Goal: Task Accomplishment & Management: Manage account settings

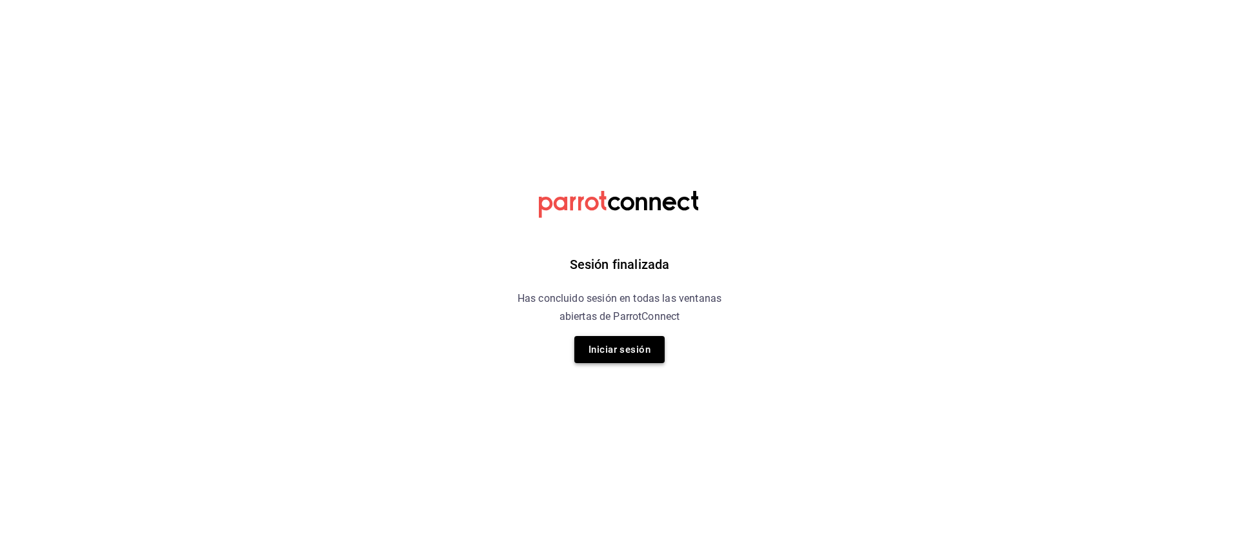
click at [646, 357] on button "Iniciar sesión" at bounding box center [619, 349] width 90 height 27
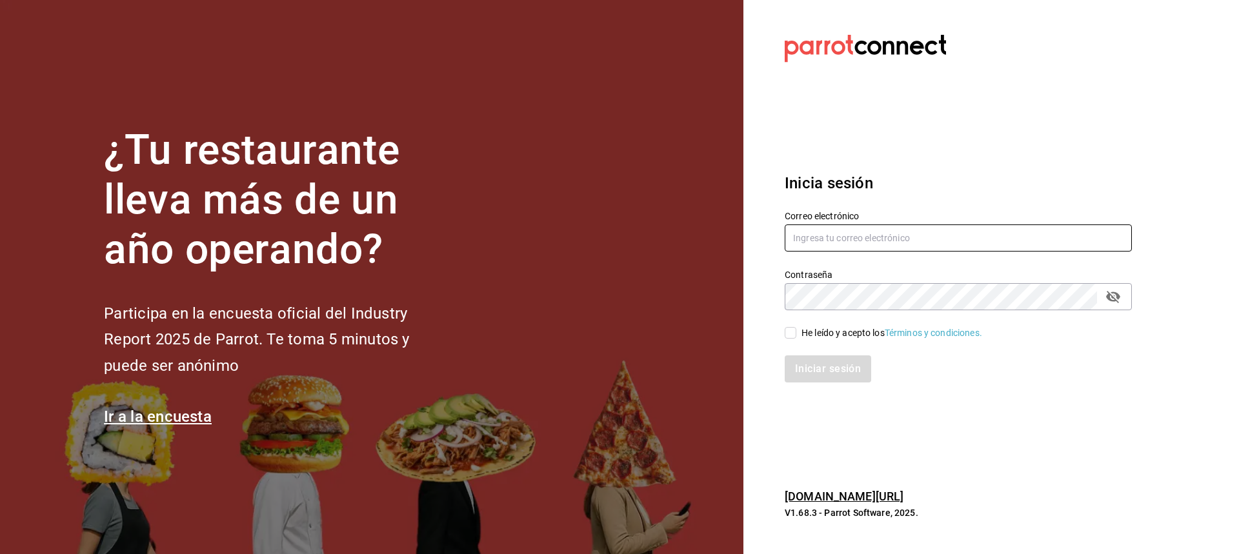
click at [959, 224] on input "text" at bounding box center [957, 237] width 347 height 27
type input "luis190101@gmail.com"
click at [800, 335] on span "He leído y acepto los Términos y condiciones." at bounding box center [889, 333] width 186 height 14
click at [796, 335] on input "He leído y acepto los Términos y condiciones." at bounding box center [790, 333] width 12 height 12
checkbox input "true"
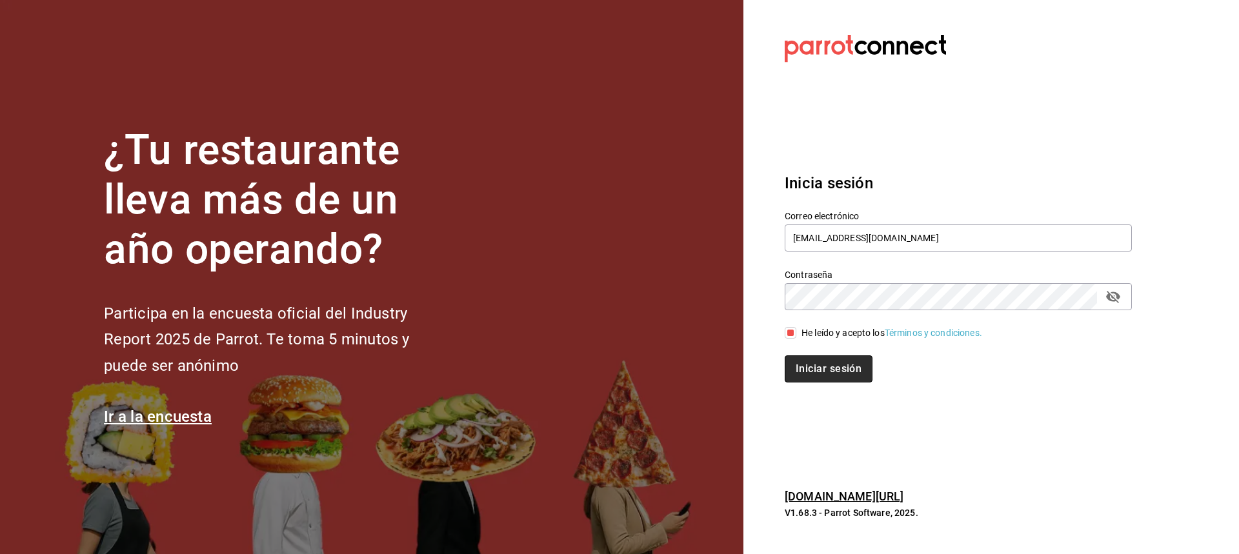
click at [801, 364] on button "Iniciar sesión" at bounding box center [828, 368] width 88 height 27
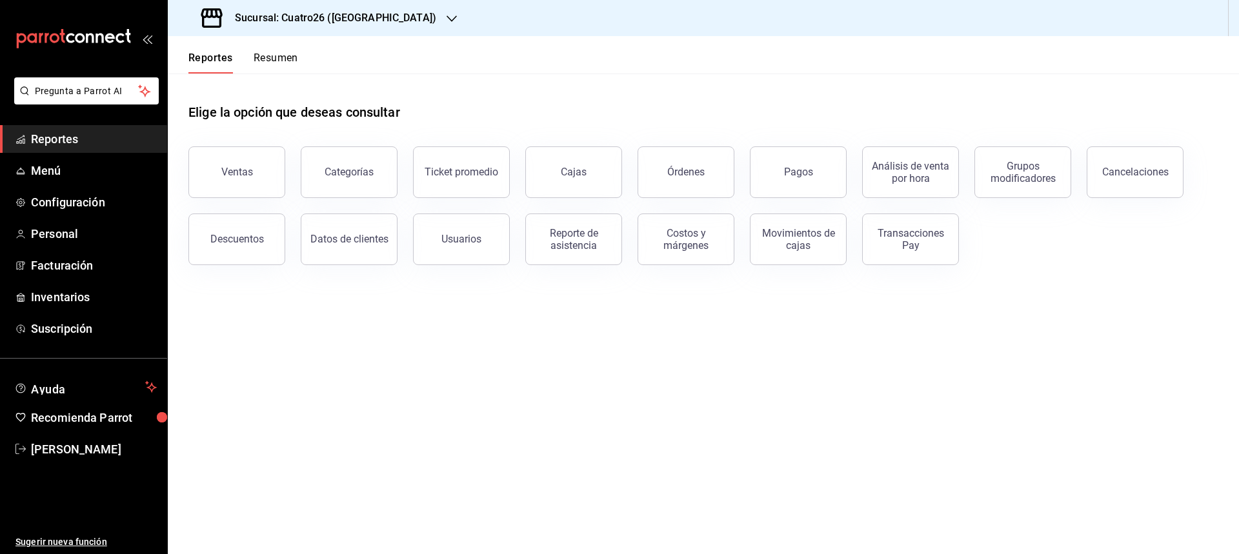
click at [358, 6] on div "Sucursal: Cuatro26 ([GEOGRAPHIC_DATA])" at bounding box center [320, 18] width 284 height 36
click at [297, 73] on div "Casa Encanto ([GEOGRAPHIC_DATA])" at bounding box center [265, 84] width 194 height 29
click at [262, 55] on button "Resumen" at bounding box center [276, 63] width 45 height 22
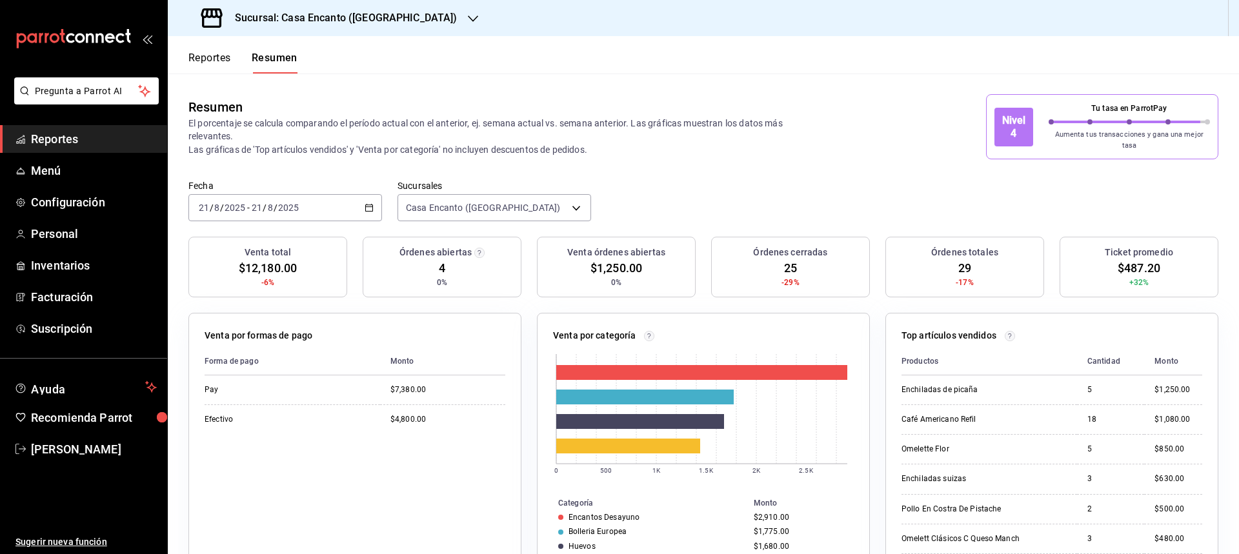
click at [202, 61] on button "Reportes" at bounding box center [209, 63] width 43 height 22
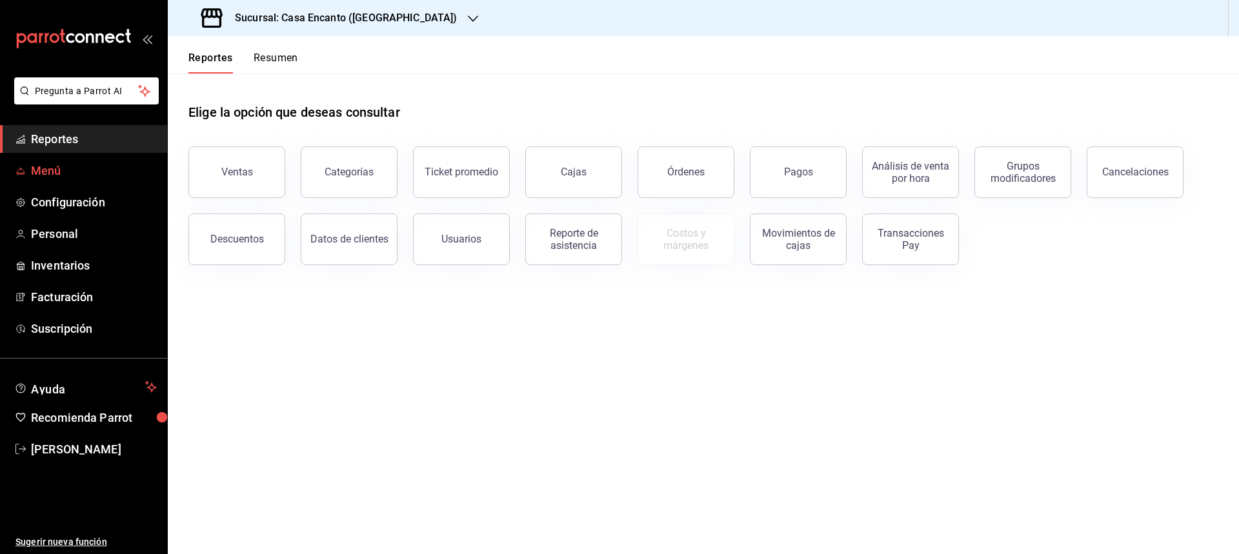
click at [53, 175] on span "Menú" at bounding box center [94, 170] width 126 height 17
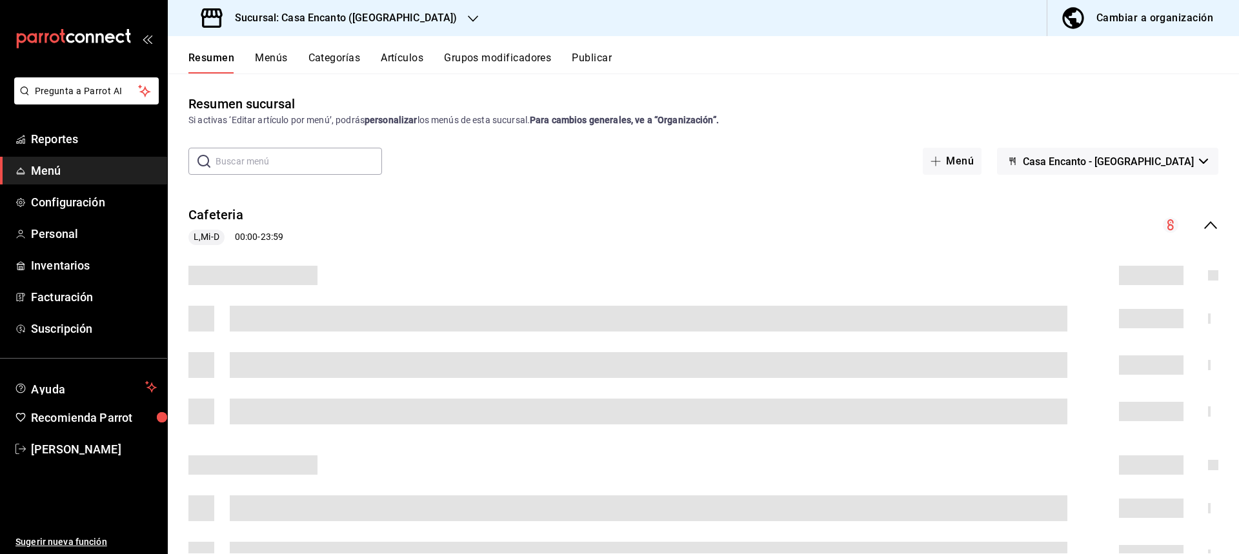
click at [410, 61] on button "Artículos" at bounding box center [402, 63] width 43 height 22
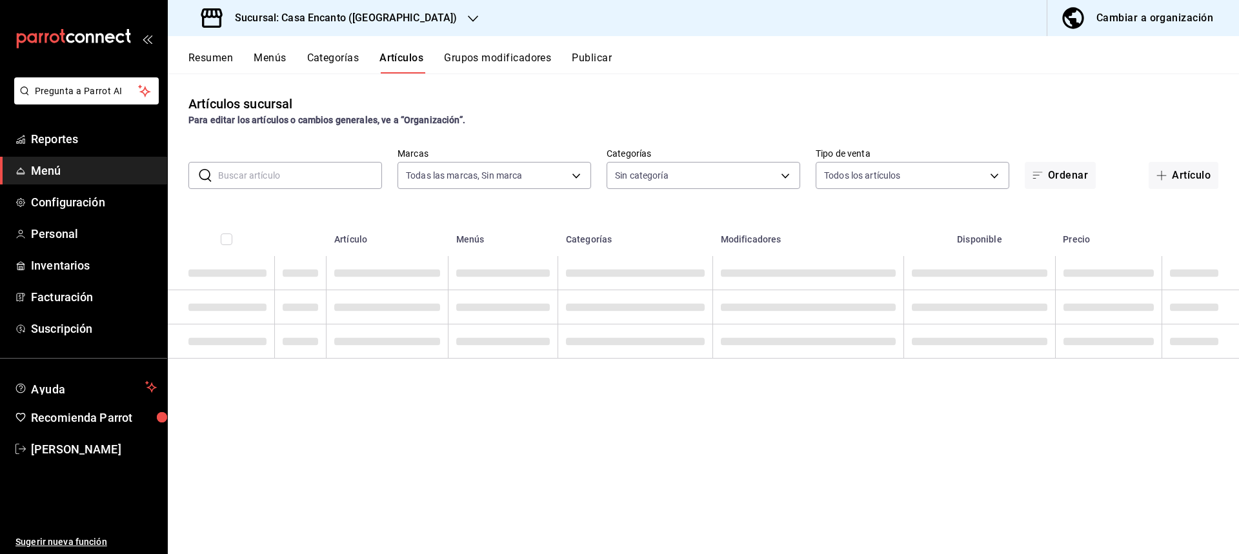
type input "dbeee84c-e3f2-405f-87ec-4bd3096e6bed"
type input "adee7c60-f697-4edf-8950-ecb6c700e989,491bbf86-ef23-4733-b802-d8c40a2bb3cc,aaf78…"
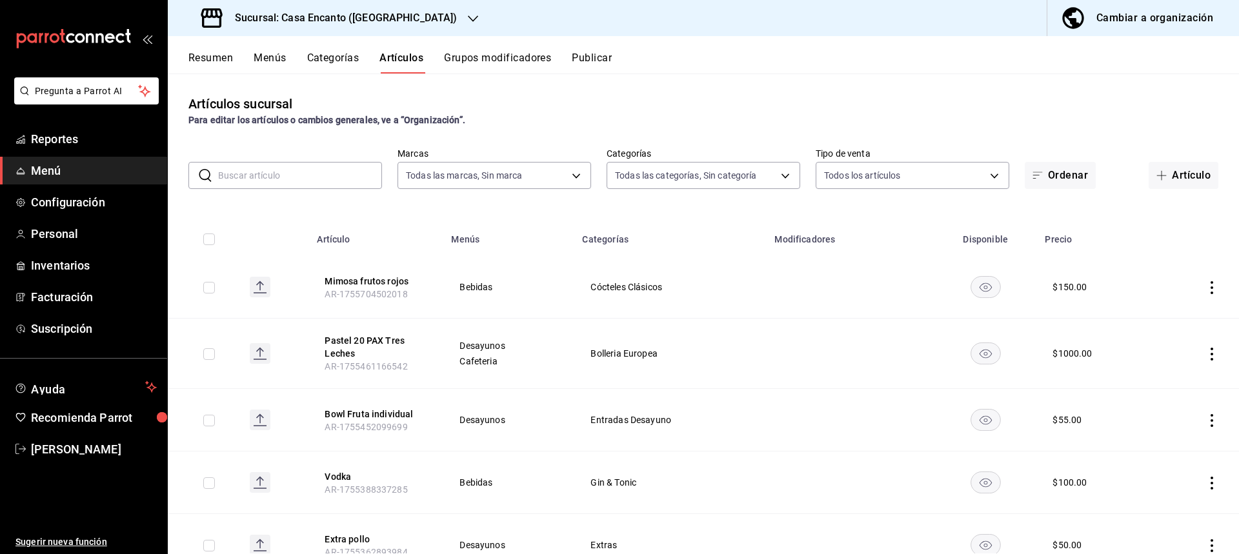
click at [294, 172] on input "text" at bounding box center [300, 176] width 164 height 26
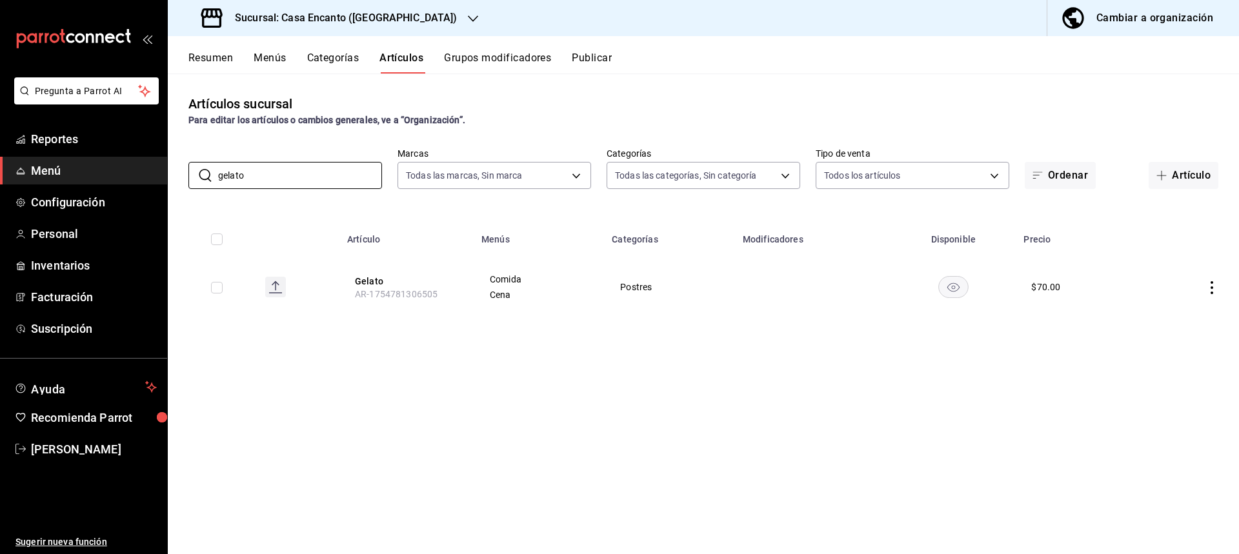
type input "gelato"
click at [1212, 291] on icon "actions" at bounding box center [1211, 287] width 13 height 13
click at [1169, 306] on li "Editar" at bounding box center [1160, 317] width 77 height 26
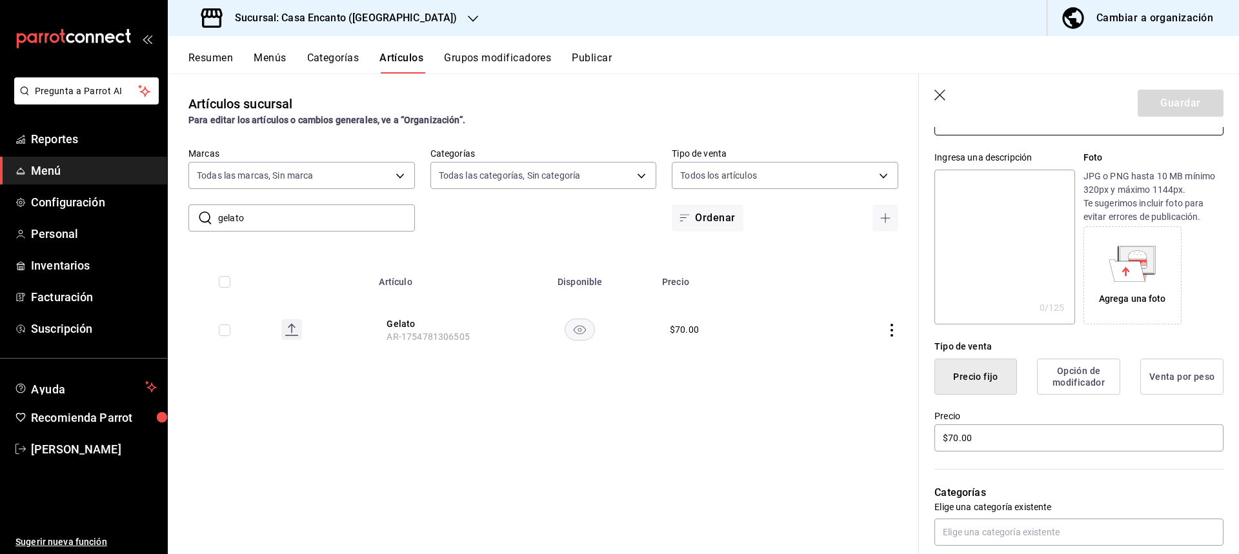
scroll to position [194, 0]
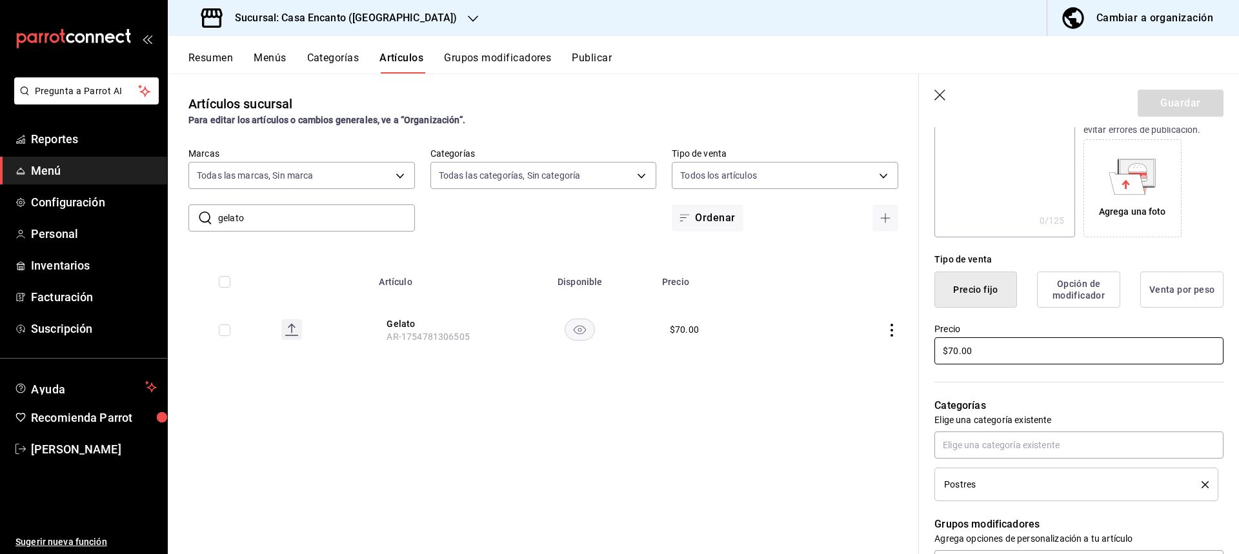
click at [952, 348] on input "$70.00" at bounding box center [1078, 350] width 289 height 27
type input "$90.00"
click at [1179, 94] on button "Guardar" at bounding box center [1180, 103] width 86 height 27
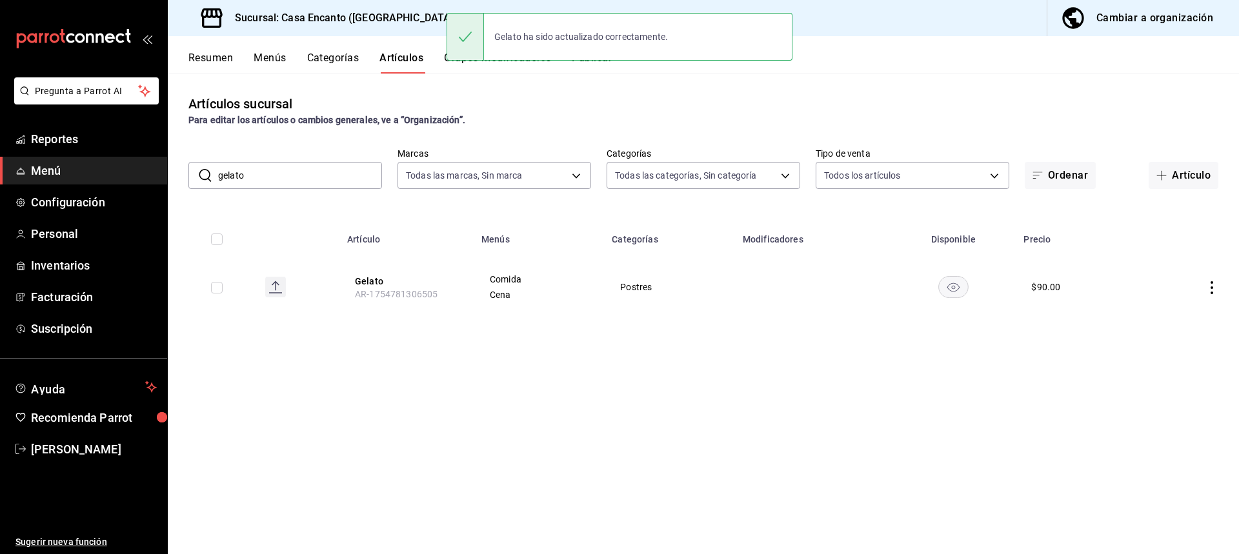
click at [588, 64] on div "Gelato ha sido actualizado correctamente." at bounding box center [619, 36] width 346 height 55
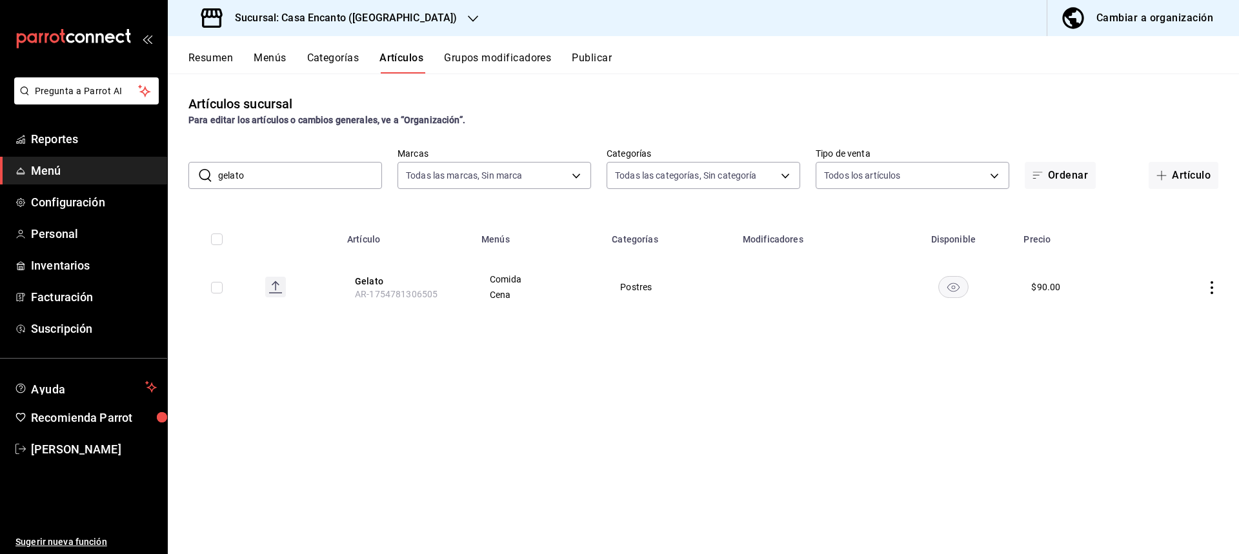
click at [597, 66] on button "Publicar" at bounding box center [592, 63] width 40 height 22
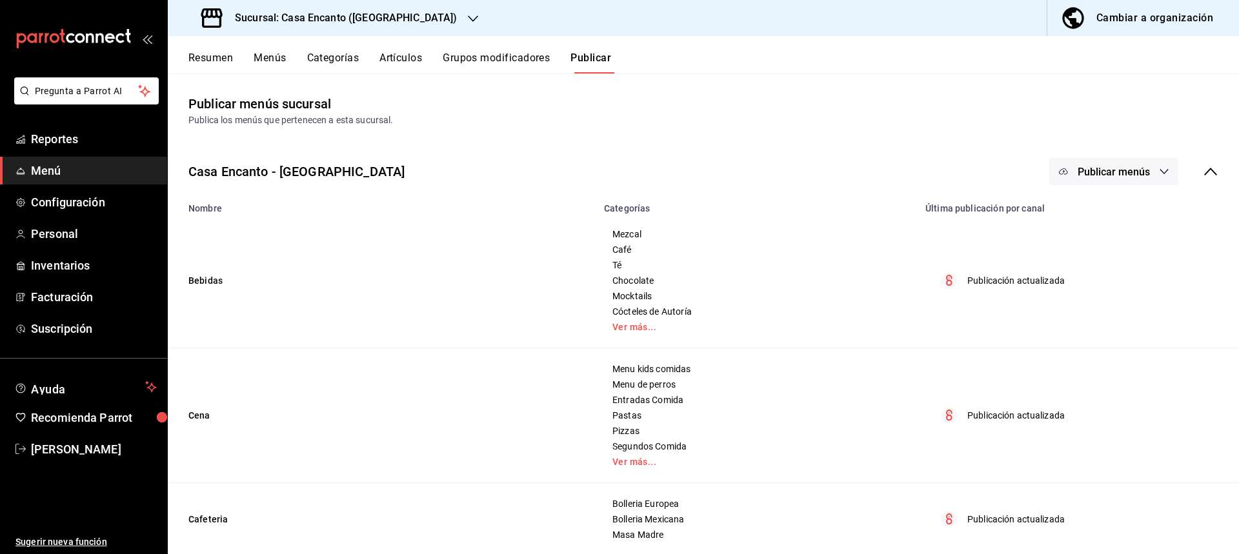
click at [1104, 161] on button "Publicar menús" at bounding box center [1113, 171] width 129 height 27
click at [1103, 205] on li "Punto de venta" at bounding box center [1104, 213] width 119 height 36
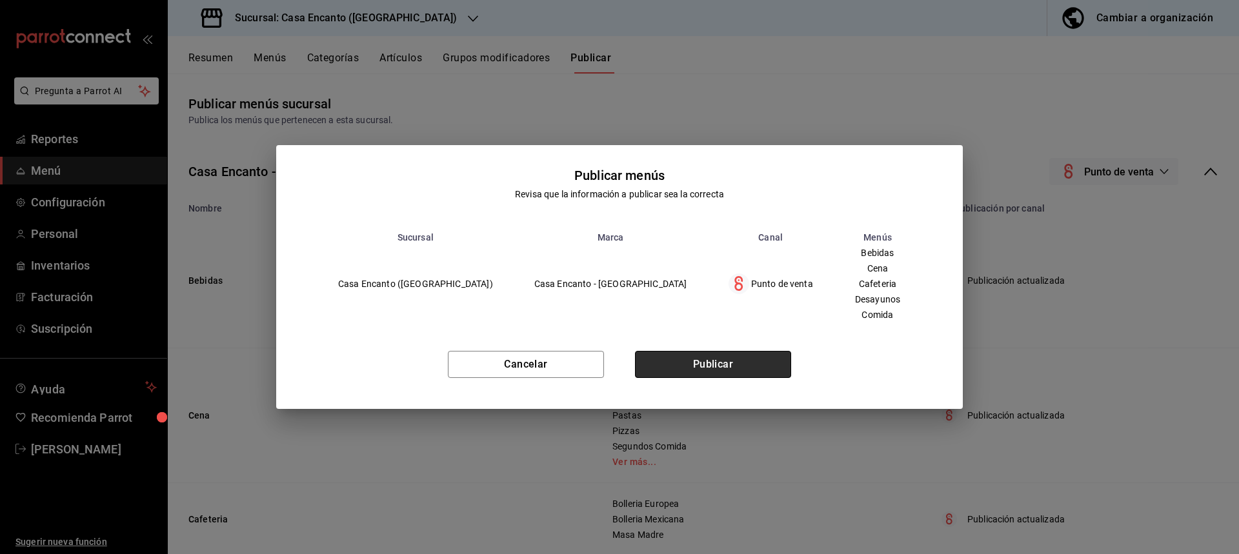
click at [694, 377] on button "Publicar" at bounding box center [713, 364] width 156 height 27
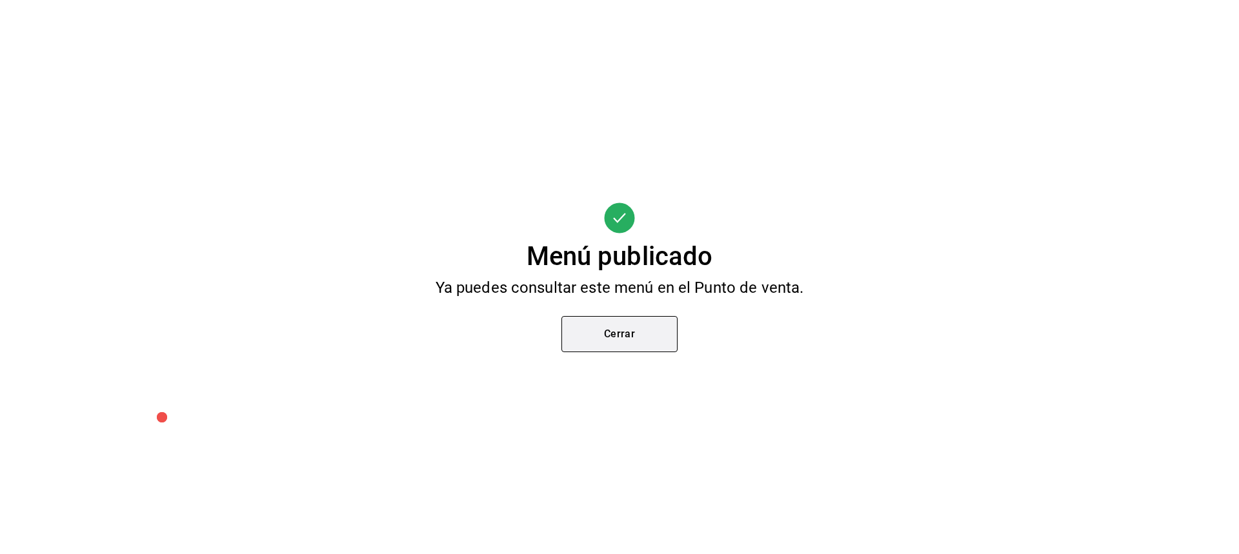
click at [670, 341] on button "Cerrar" at bounding box center [619, 334] width 116 height 36
